Goal: Task Accomplishment & Management: Complete application form

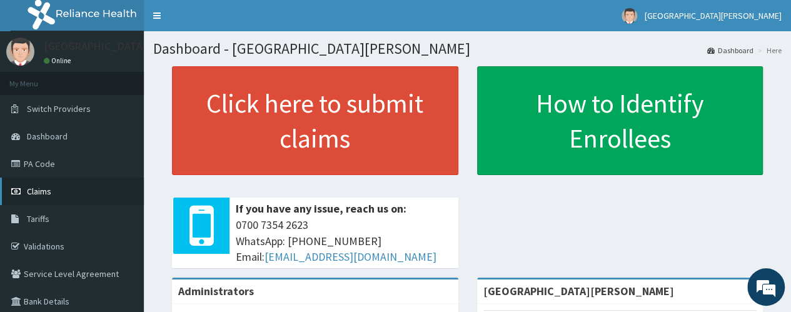
click at [46, 192] on span "Claims" at bounding box center [39, 191] width 24 height 11
click at [50, 165] on link "PA Code" at bounding box center [72, 164] width 144 height 28
click at [41, 190] on span "Claims" at bounding box center [39, 191] width 24 height 11
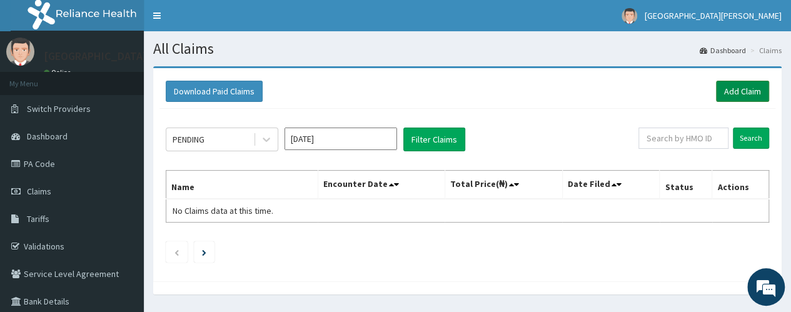
click at [729, 88] on link "Add Claim" at bounding box center [742, 91] width 53 height 21
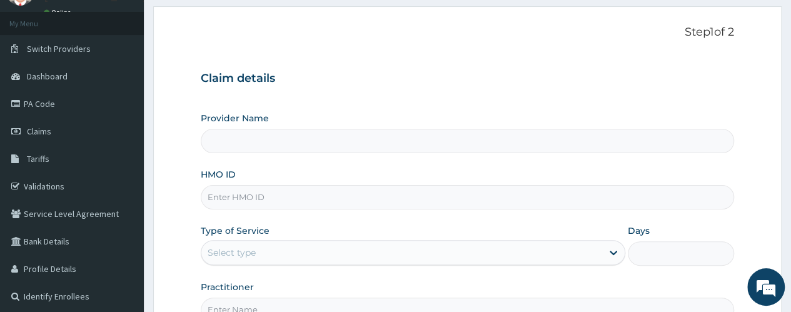
type input "St. Joseph Medical Centre"
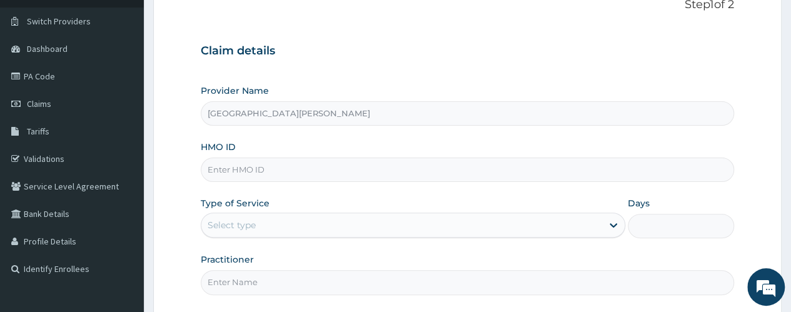
scroll to position [98, 0]
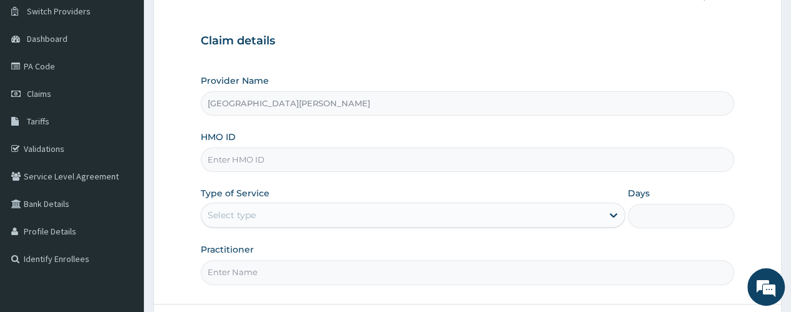
click at [349, 159] on input "HMO ID" at bounding box center [468, 160] width 534 height 24
type input "GRS/10108/B"
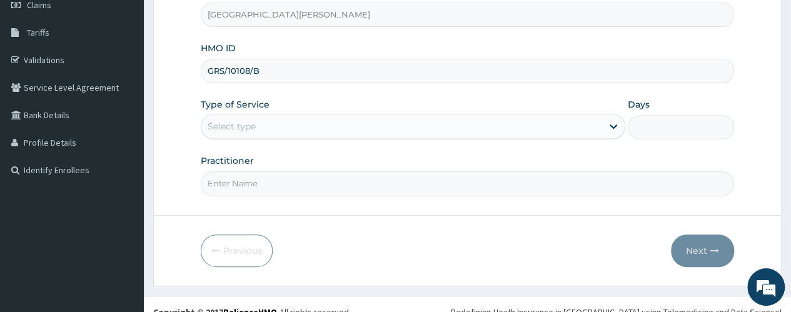
scroll to position [198, 0]
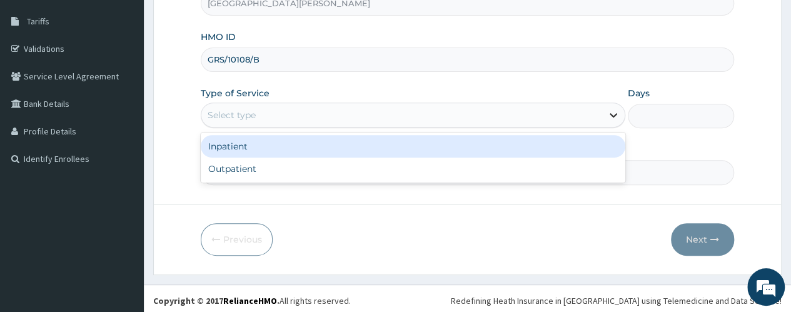
click at [612, 112] on icon at bounding box center [613, 115] width 13 height 13
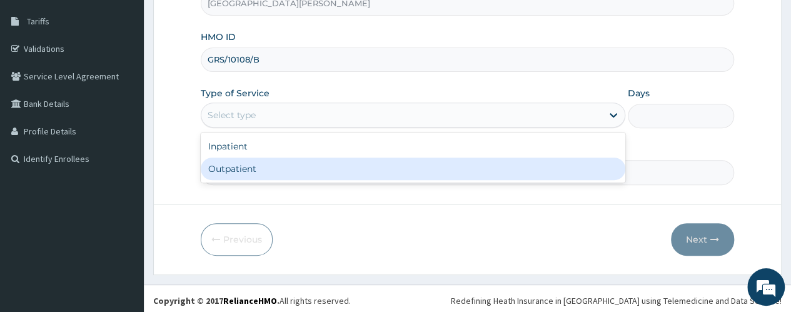
click at [415, 167] on div "Outpatient" at bounding box center [413, 169] width 425 height 23
type input "1"
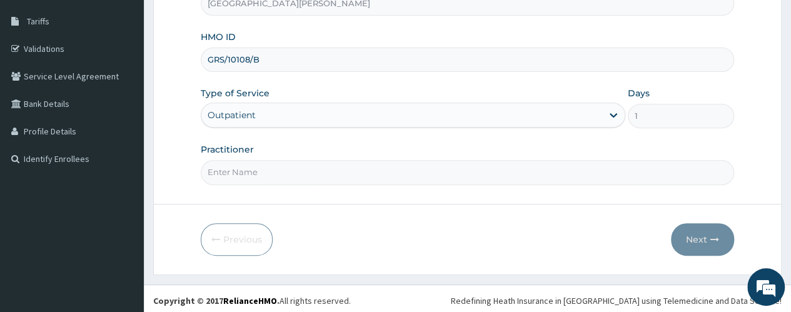
click at [445, 170] on input "Practitioner" at bounding box center [468, 172] width 534 height 24
type input "dr. THANK-GOD"
click at [706, 238] on button "Next" at bounding box center [702, 239] width 63 height 33
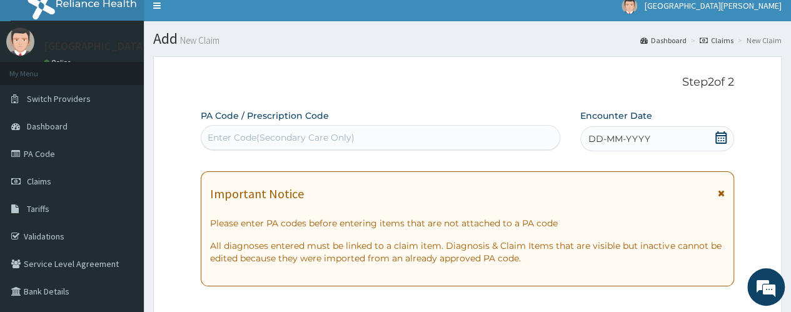
scroll to position [46, 0]
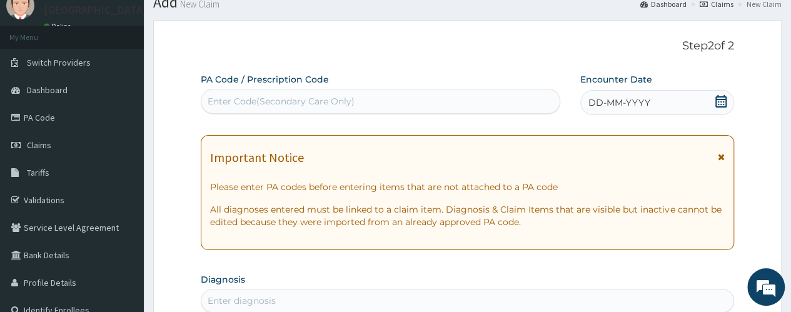
click at [330, 98] on div "Enter Code(Secondary Care Only)" at bounding box center [281, 101] width 147 height 13
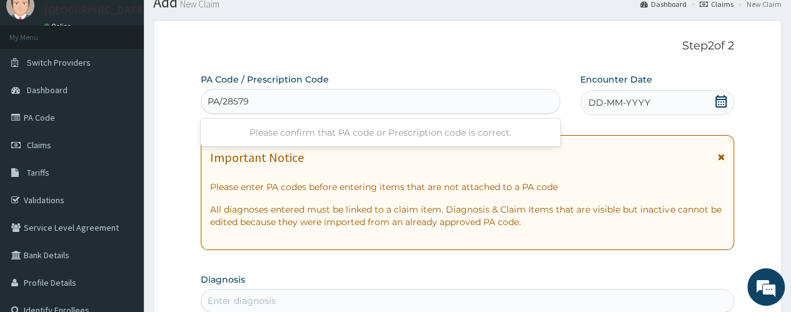
type input "PA/285791"
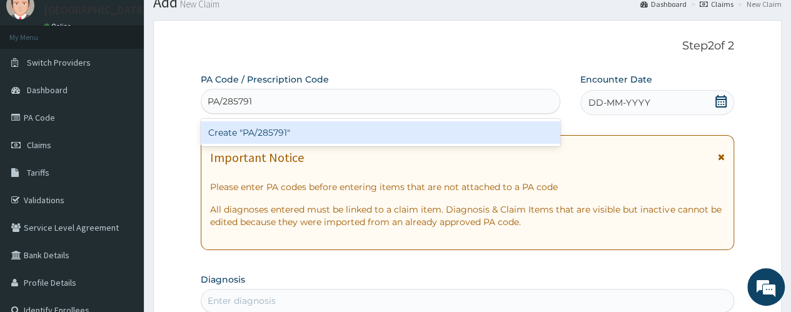
click at [261, 131] on div "Create "PA/285791"" at bounding box center [380, 132] width 359 height 23
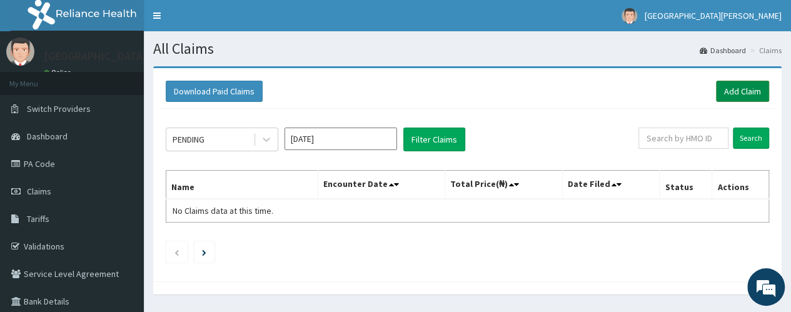
click at [732, 91] on link "Add Claim" at bounding box center [742, 91] width 53 height 21
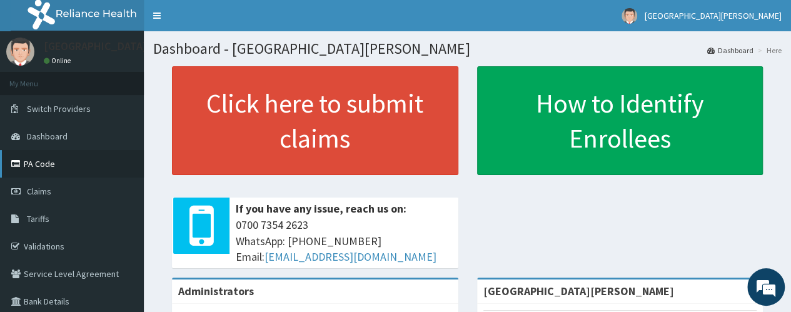
click at [42, 160] on link "PA Code" at bounding box center [72, 164] width 144 height 28
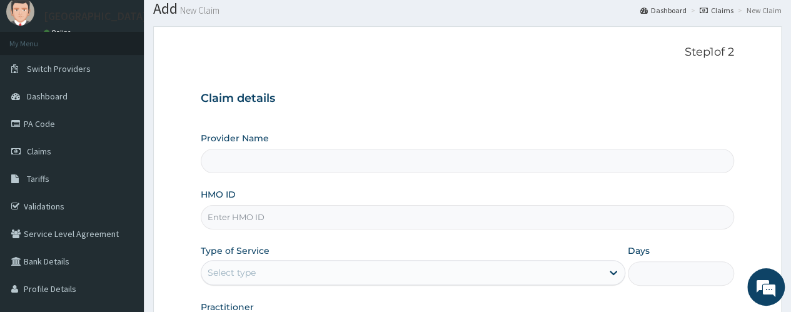
type input "[GEOGRAPHIC_DATA][PERSON_NAME]"
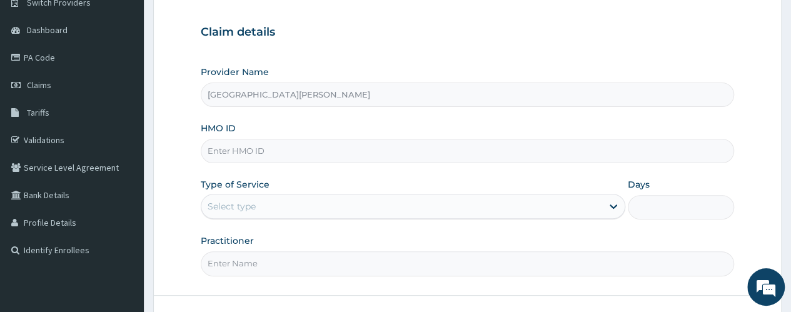
scroll to position [123, 0]
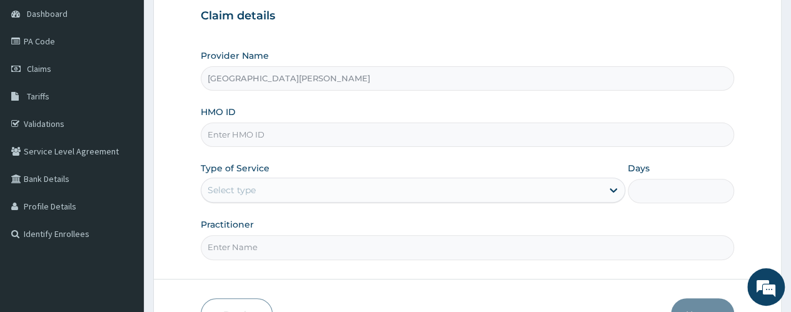
click at [309, 136] on input "HMO ID" at bounding box center [468, 135] width 534 height 24
type input "GRS/10108/B"
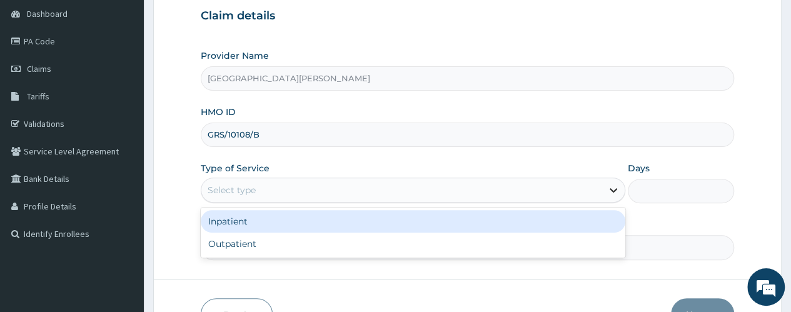
click at [611, 191] on icon at bounding box center [613, 190] width 13 height 13
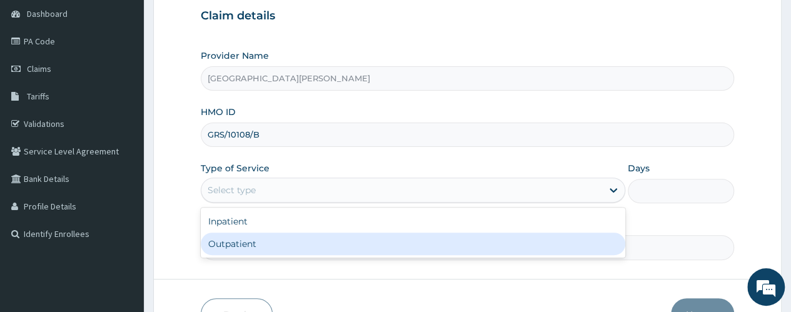
click at [287, 251] on div "Outpatient" at bounding box center [413, 244] width 425 height 23
type input "1"
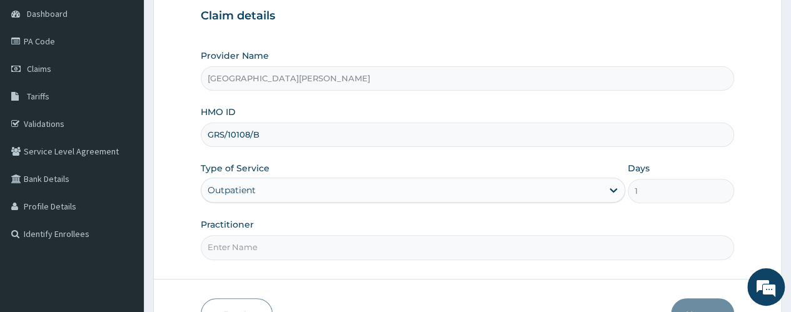
click at [239, 241] on input "Practitioner" at bounding box center [468, 247] width 534 height 24
type input "dr. THANK-GOD"
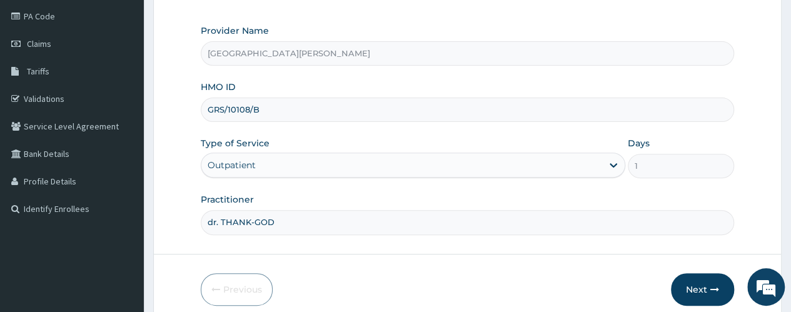
scroll to position [173, 0]
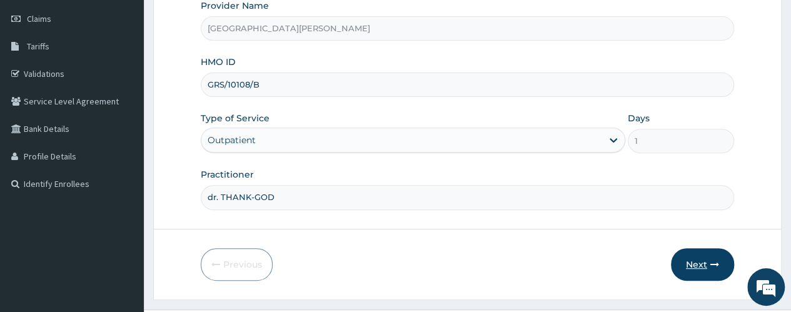
click at [691, 261] on button "Next" at bounding box center [702, 264] width 63 height 33
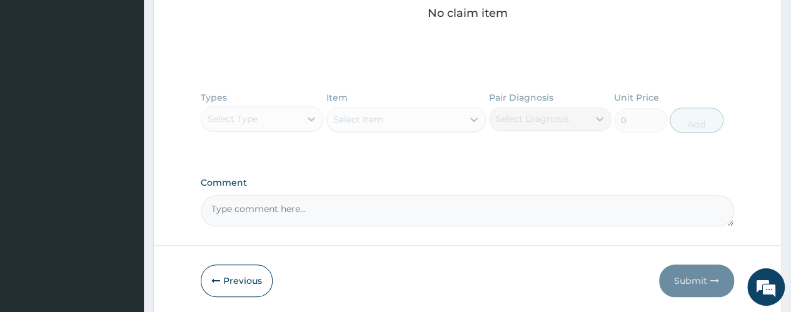
scroll to position [549, 0]
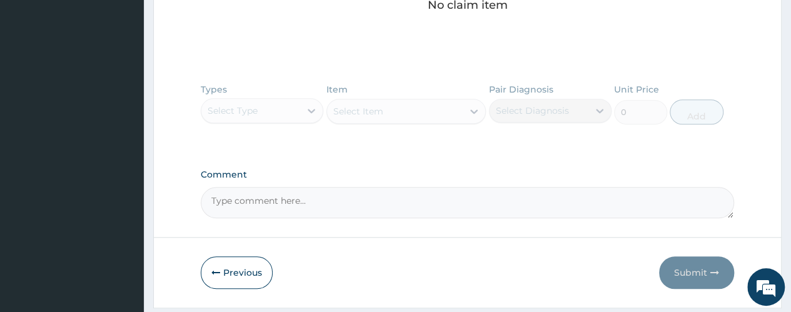
paste textarea "PA/85C425"
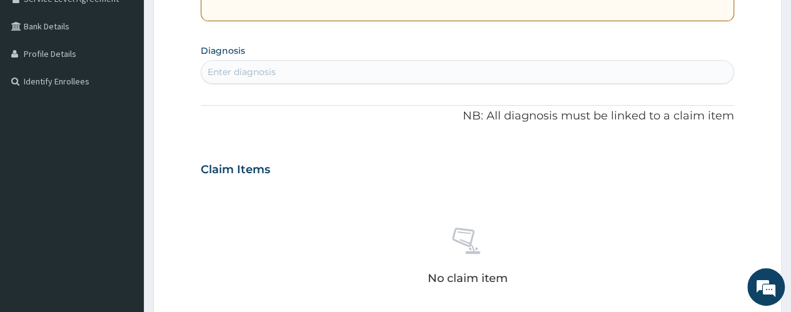
scroll to position [4, 0]
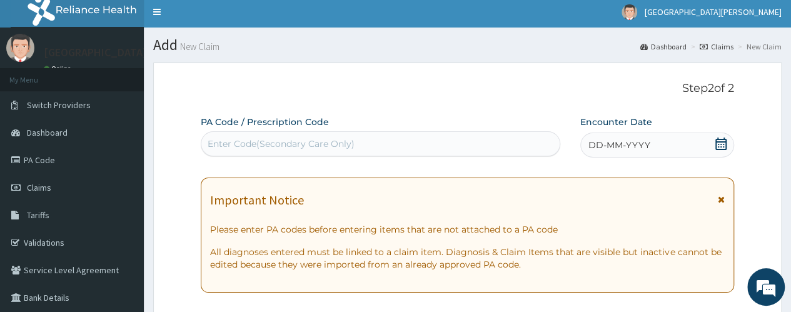
type textarea "PA/85C425"
click at [279, 142] on div "Enter Code(Secondary Care Only)" at bounding box center [281, 144] width 147 height 13
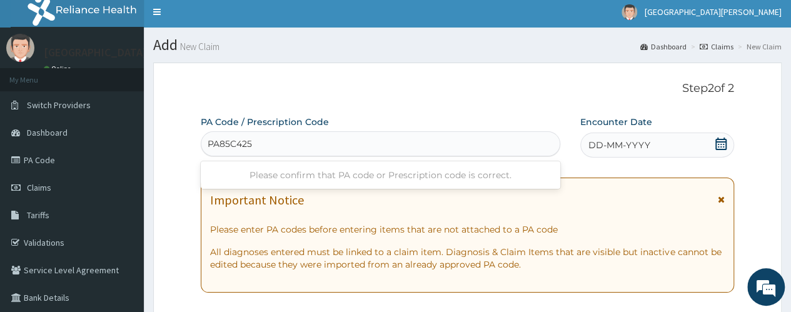
type input "PA/85C425"
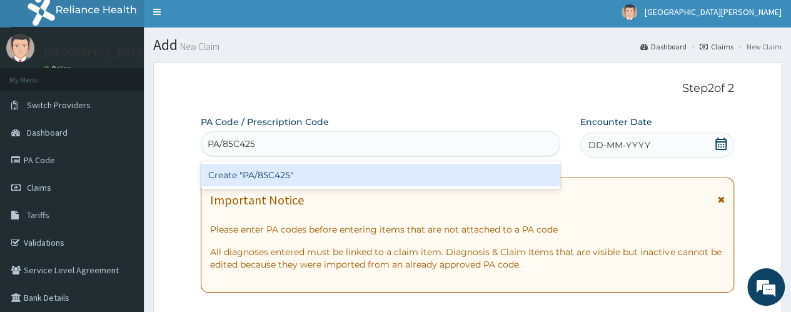
click at [273, 177] on div "Create "PA/85C425"" at bounding box center [380, 175] width 359 height 23
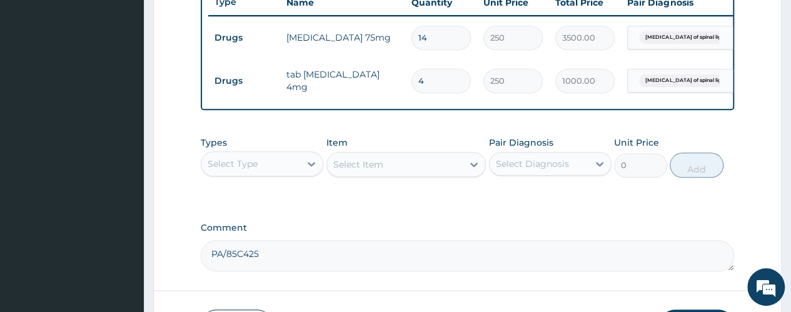
scroll to position [457, 0]
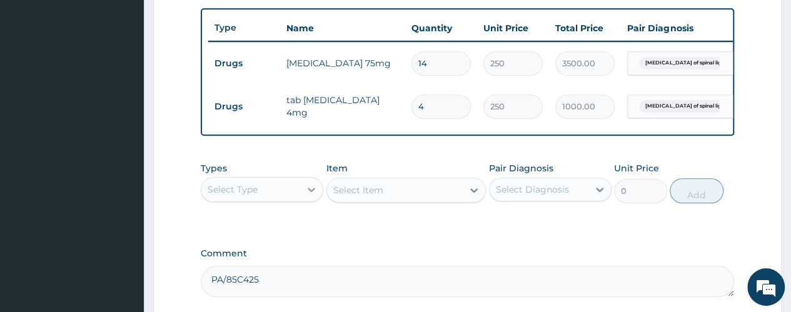
click at [309, 193] on icon at bounding box center [311, 189] width 13 height 13
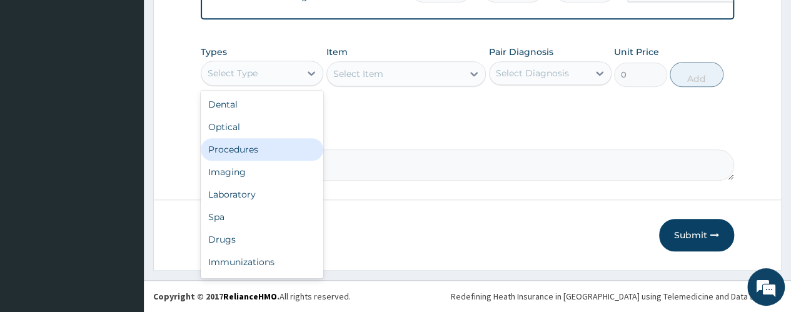
scroll to position [579, 0]
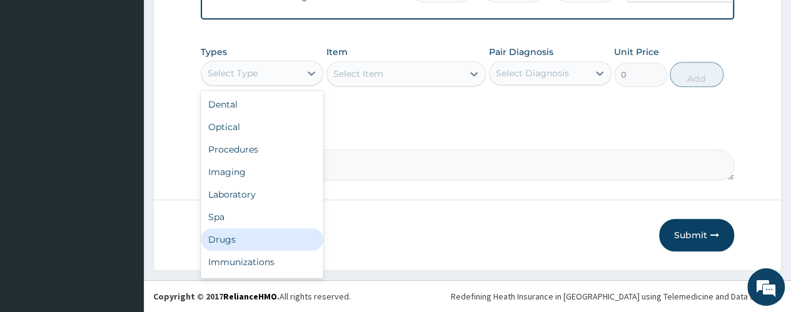
click at [225, 238] on div "Drugs" at bounding box center [262, 239] width 123 height 23
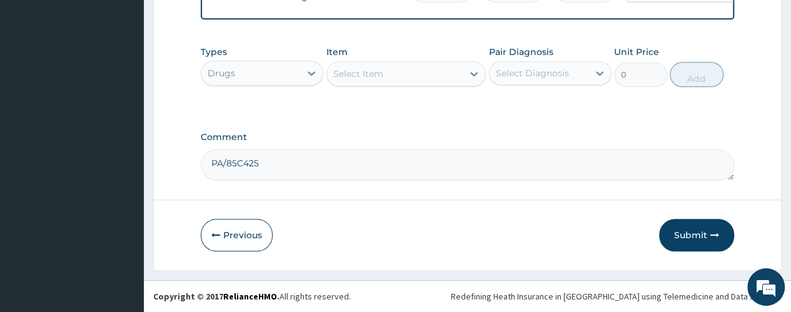
click at [380, 73] on div "Select Item" at bounding box center [358, 74] width 50 height 13
type input "CONSULTATION"
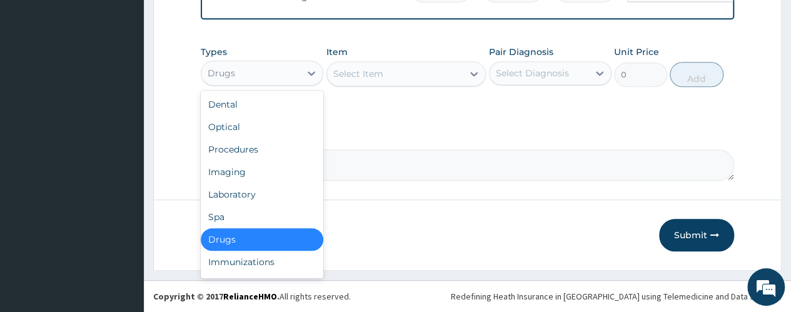
click at [284, 76] on div "Drugs" at bounding box center [250, 73] width 99 height 20
click at [270, 151] on div "Procedures" at bounding box center [262, 149] width 123 height 23
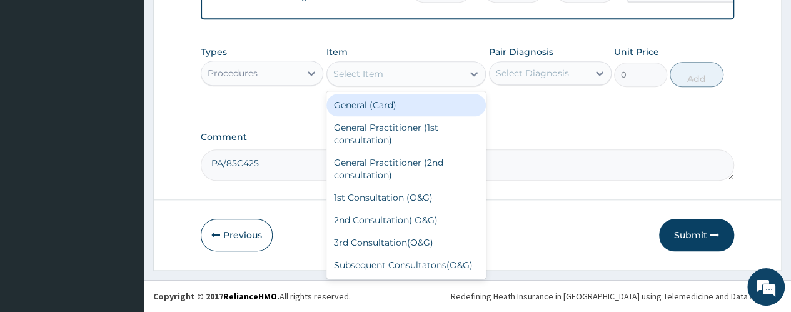
click at [374, 74] on div "Select Item" at bounding box center [358, 74] width 50 height 13
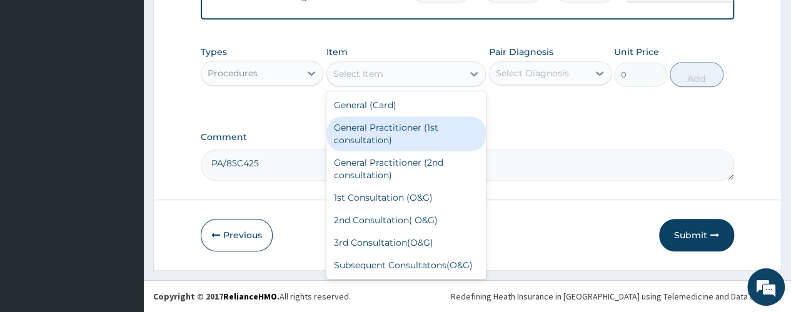
click at [373, 136] on div "General Practitioner (1st consultation)" at bounding box center [407, 133] width 160 height 35
type input "1500"
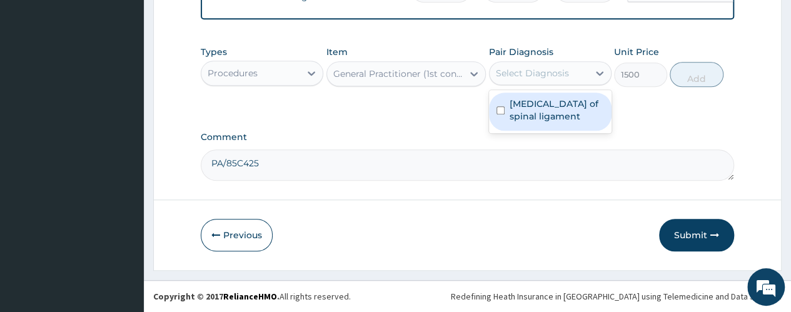
click at [547, 76] on div "Select Diagnosis" at bounding box center [532, 73] width 73 height 13
click at [546, 113] on label "Sprain of spinal ligament" at bounding box center [557, 110] width 94 height 25
checkbox input "true"
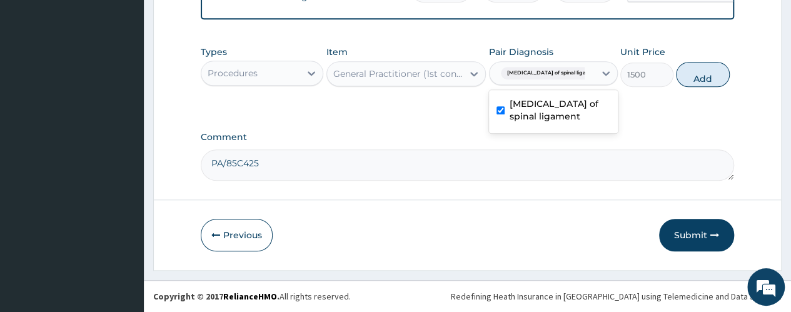
click at [693, 74] on button "Add" at bounding box center [702, 74] width 53 height 25
type input "0"
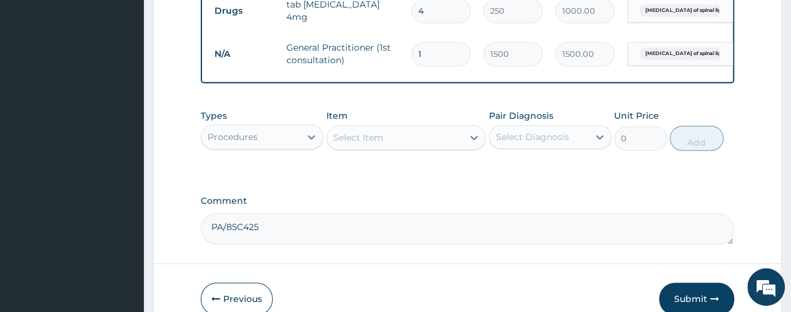
scroll to position [594, 0]
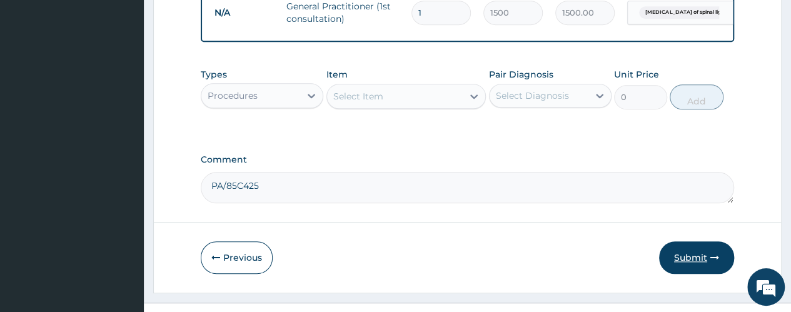
click at [698, 263] on button "Submit" at bounding box center [696, 257] width 75 height 33
